Goal: Transaction & Acquisition: Download file/media

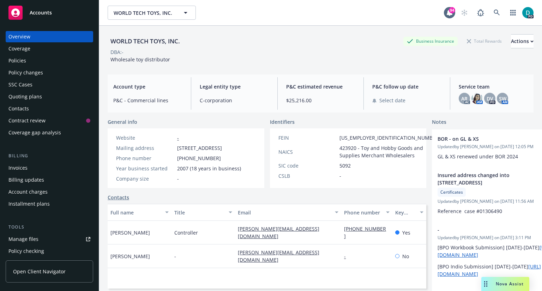
click at [39, 241] on link "Manage files" at bounding box center [49, 238] width 87 height 11
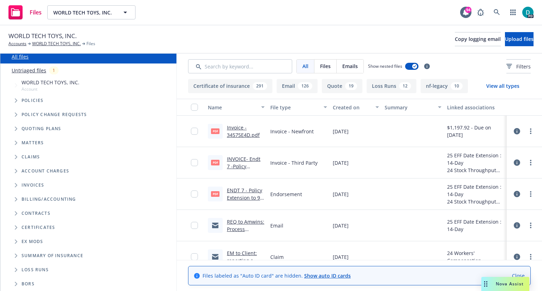
click at [386, 85] on button "Loss Runs 12" at bounding box center [391, 86] width 50 height 14
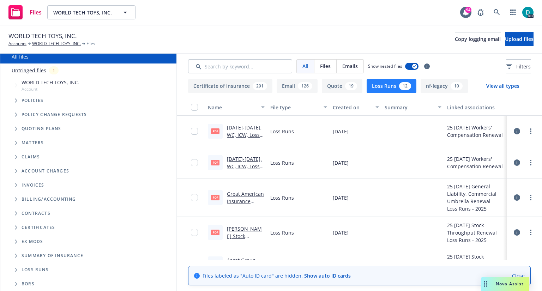
click at [16, 283] on icon "Folder Tree Example" at bounding box center [16, 284] width 2 height 4
click at [18, 270] on span "Folder Tree Example" at bounding box center [15, 269] width 11 height 11
click at [517, 274] on link "Close" at bounding box center [518, 275] width 13 height 7
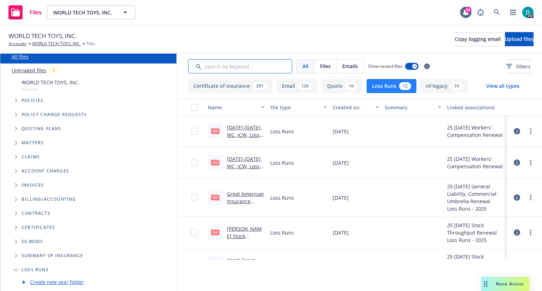
click at [232, 70] on input "Search by keyword..." at bounding box center [240, 66] width 104 height 14
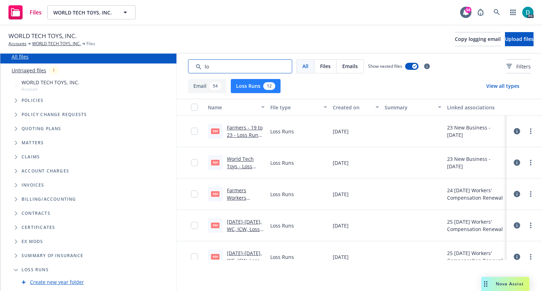
type input "l"
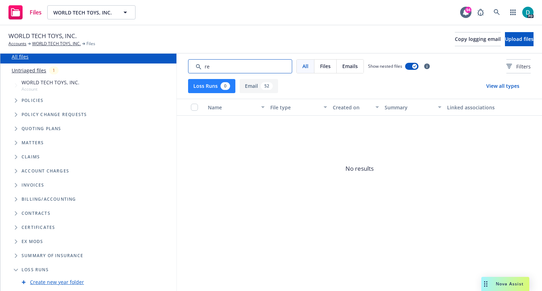
type input "r"
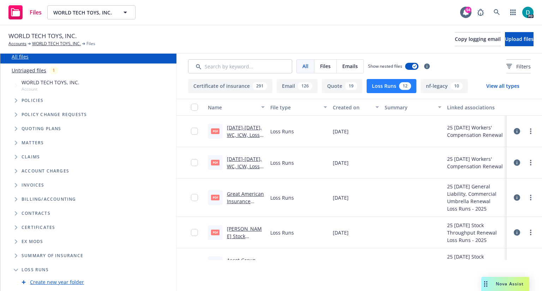
click at [286, 89] on button "Email 126" at bounding box center [297, 86] width 41 height 14
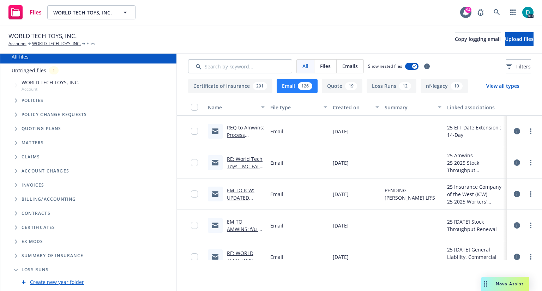
click at [241, 191] on link "EM TO ICW: UPDATED ACORD" at bounding box center [244, 201] width 35 height 29
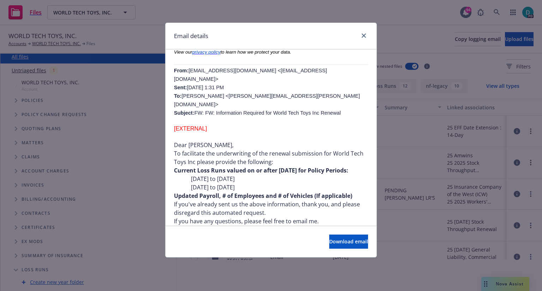
scroll to position [169, 0]
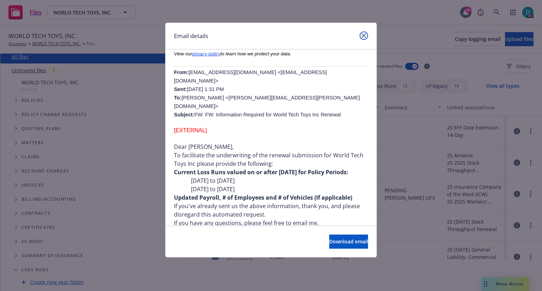
click at [363, 37] on icon "close" at bounding box center [364, 36] width 4 height 4
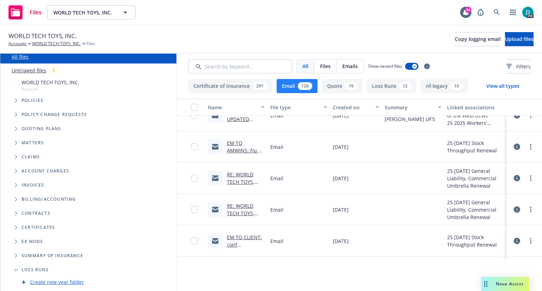
scroll to position [0, 0]
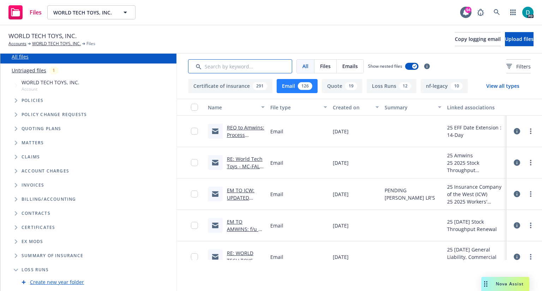
click at [250, 67] on input "Search by keyword..." at bounding box center [240, 66] width 104 height 14
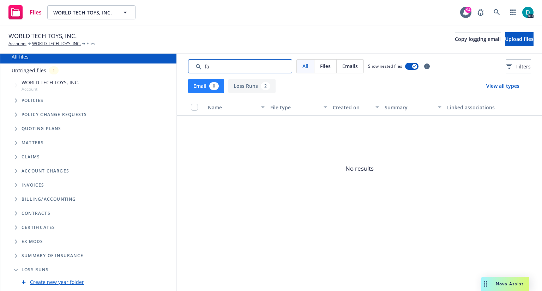
type input "f"
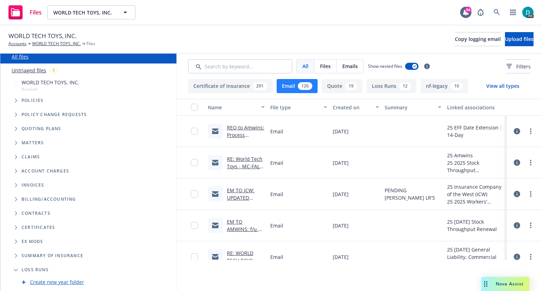
click at [237, 191] on link "EM TO ICW: UPDATED ACORD" at bounding box center [244, 201] width 35 height 29
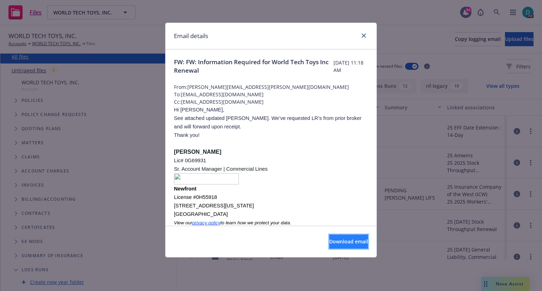
click at [335, 241] on span "Download email" at bounding box center [348, 241] width 39 height 7
click at [363, 36] on icon "close" at bounding box center [364, 36] width 4 height 4
